Goal: Navigation & Orientation: Find specific page/section

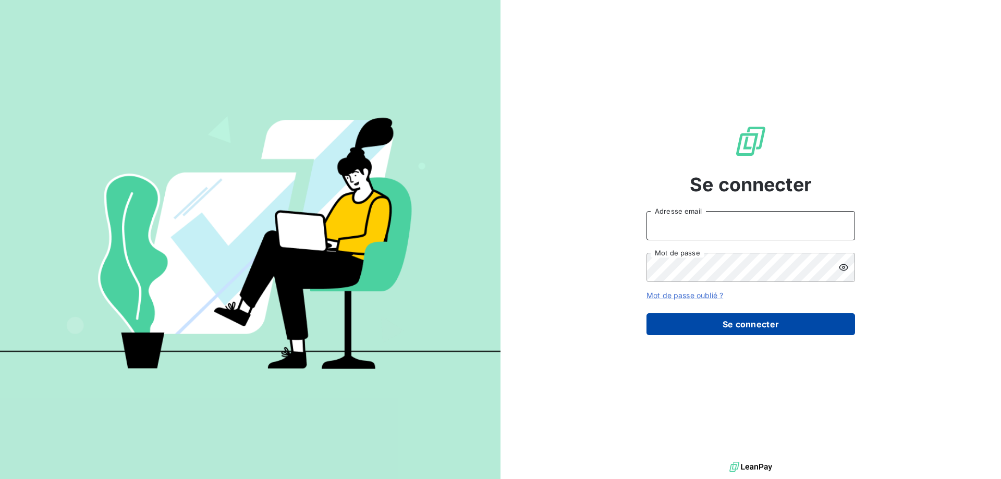
type input "[EMAIL_ADDRESS][DOMAIN_NAME]"
click at [696, 324] on button "Se connecter" at bounding box center [751, 324] width 209 height 22
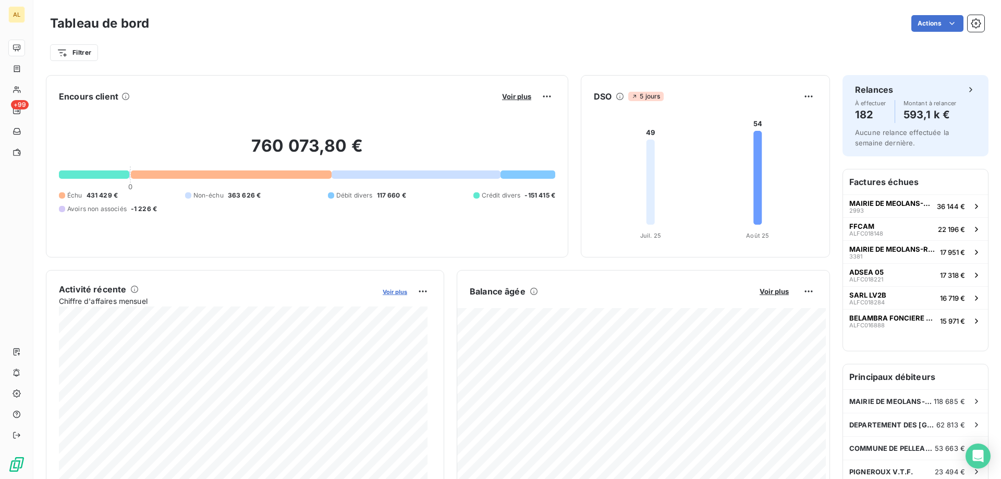
click at [389, 295] on span "Voir plus" at bounding box center [395, 291] width 25 height 7
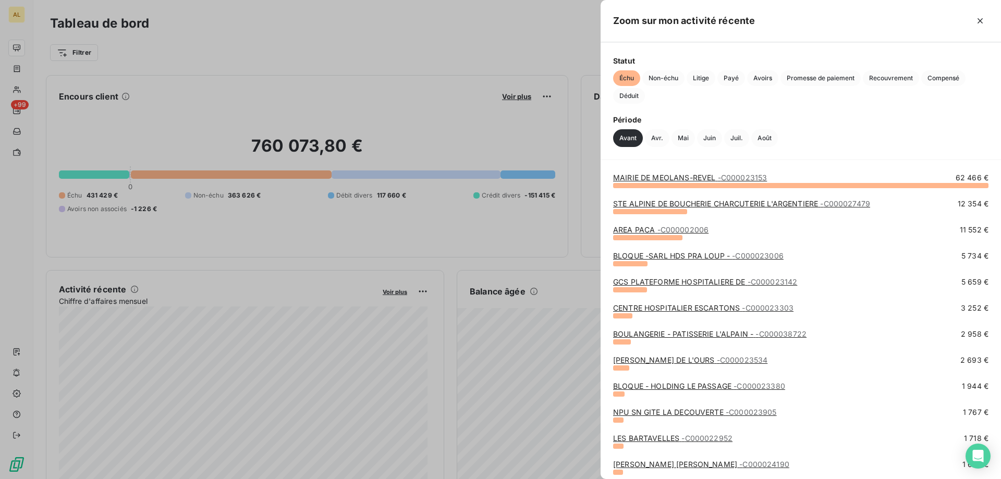
drag, startPoint x: 734, startPoint y: 177, endPoint x: 663, endPoint y: 179, distance: 71.5
click at [663, 179] on link "[GEOGRAPHIC_DATA]-REVEL - C000023153" at bounding box center [690, 177] width 154 height 9
